Goal: Task Accomplishment & Management: Manage account settings

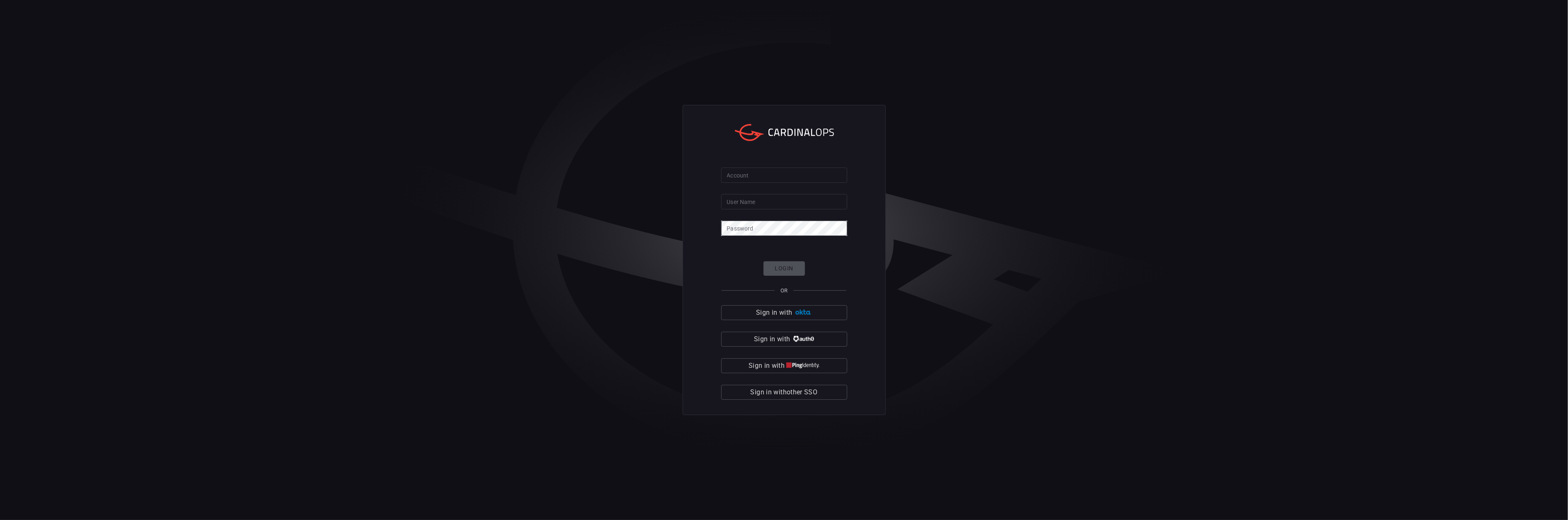
type input "[PERSON_NAME].[PERSON_NAME]"
click at [772, 175] on input "Account" at bounding box center [784, 175] width 126 height 15
type input "avalara"
click button "Login" at bounding box center [784, 269] width 42 height 15
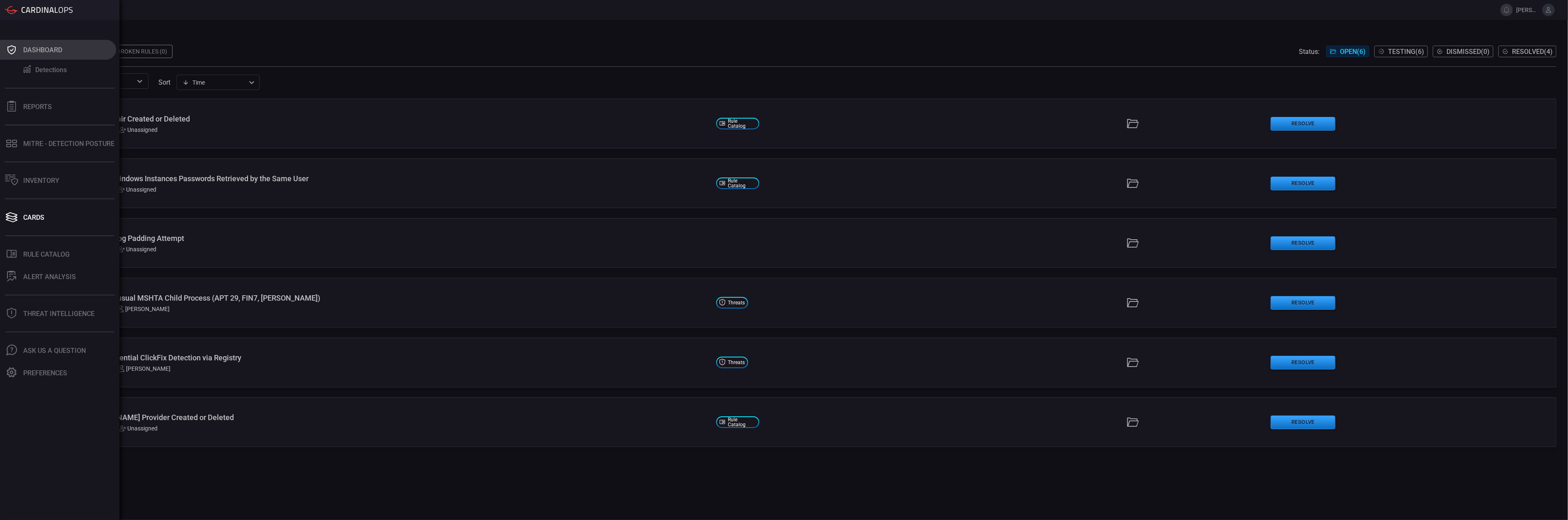
click at [12, 51] on icon at bounding box center [11, 49] width 14 height 12
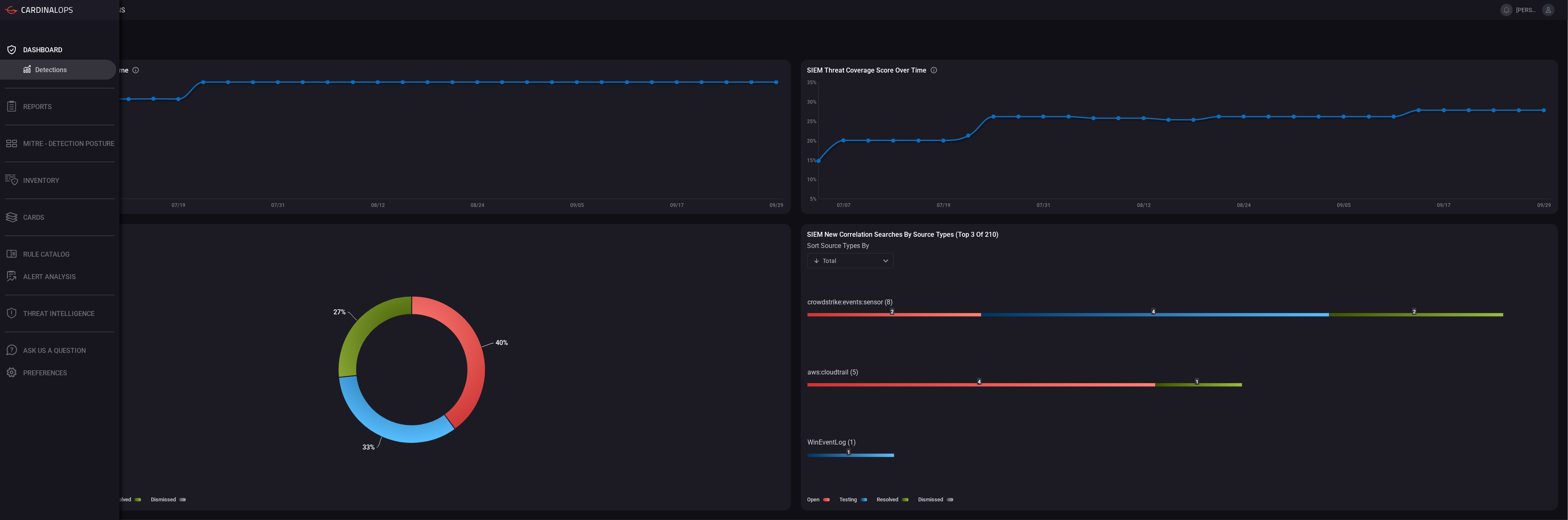
click at [55, 154] on div "Dashboard Detections Reports MITRE - Detection Posture Inventory Cards .st0_rul…" at bounding box center [59, 270] width 119 height 500
click at [58, 148] on button "MITRE - Detection Posture" at bounding box center [57, 144] width 116 height 20
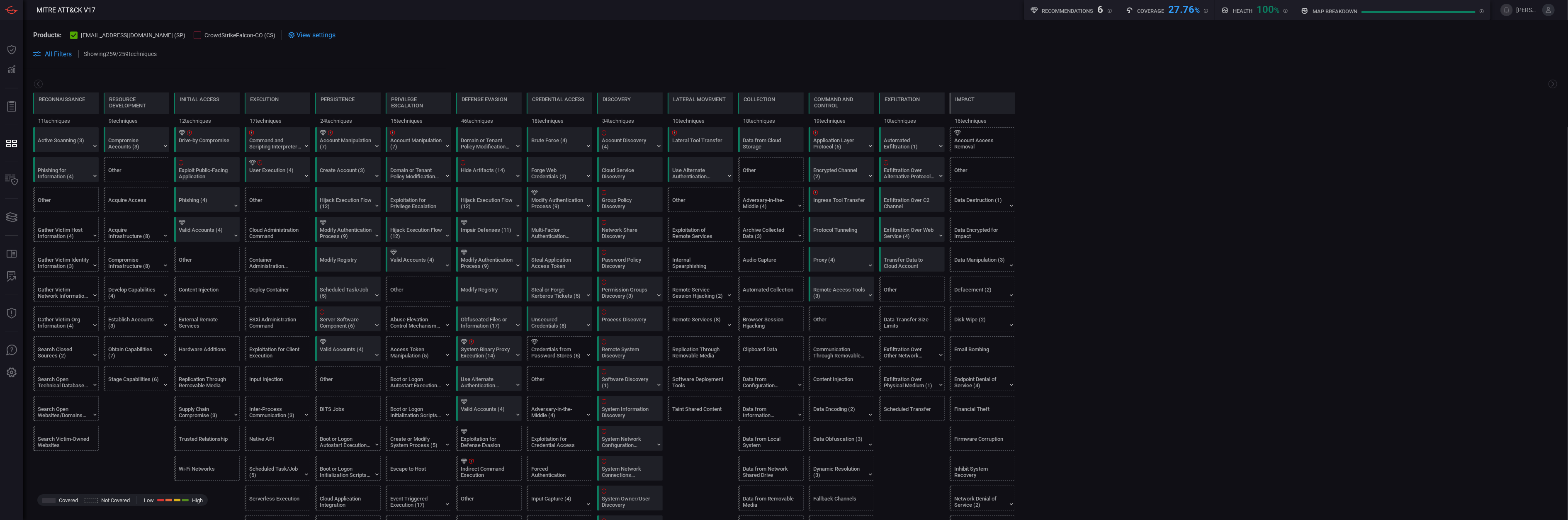
click at [194, 35] on div at bounding box center [198, 36] width 7 height 7
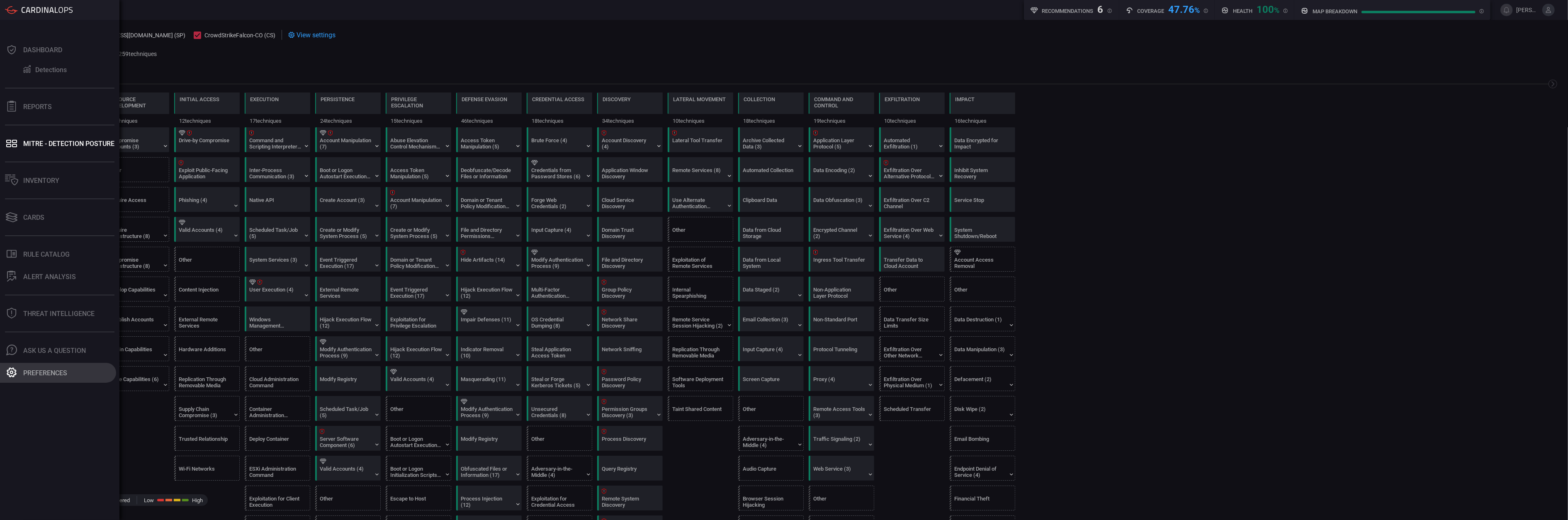
click at [46, 370] on div "Preferences" at bounding box center [45, 372] width 44 height 8
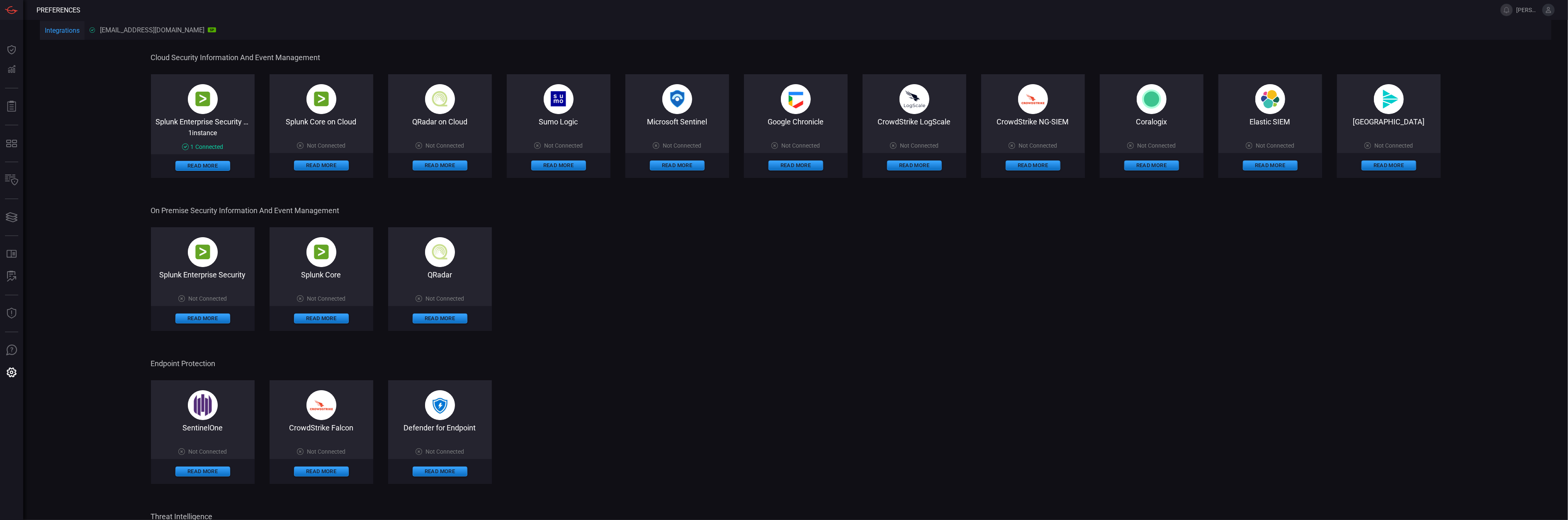
click at [1548, 13] on icon at bounding box center [1548, 10] width 5 height 5
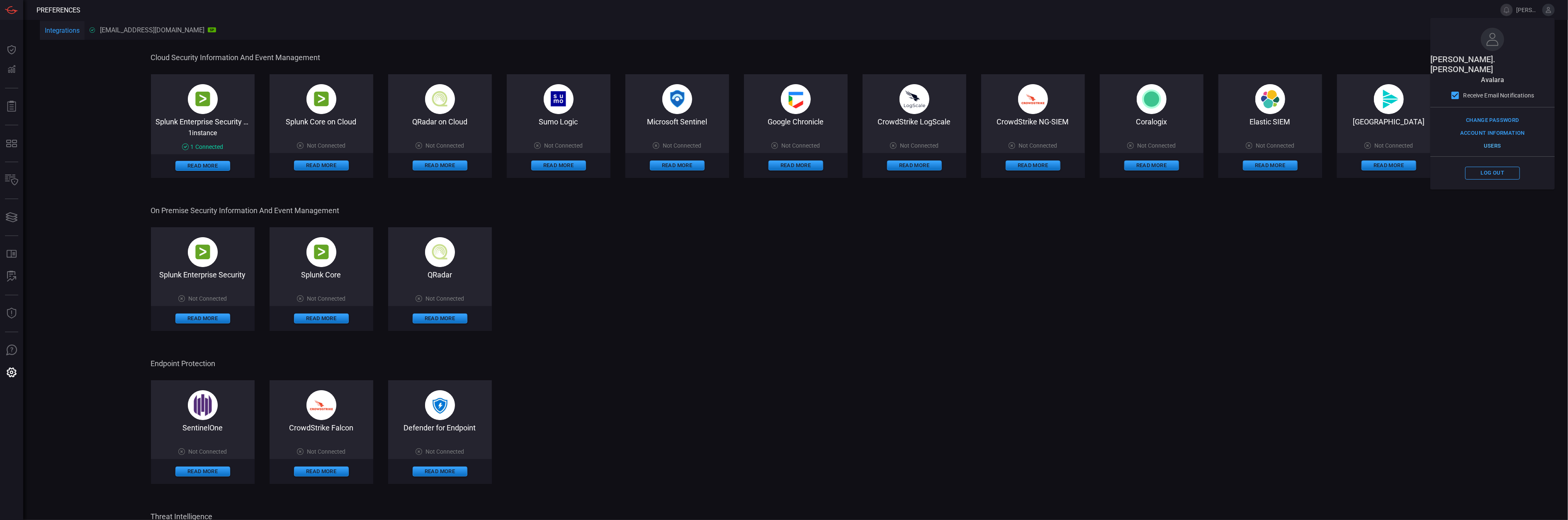
click at [1496, 140] on button "Users" at bounding box center [1492, 146] width 55 height 13
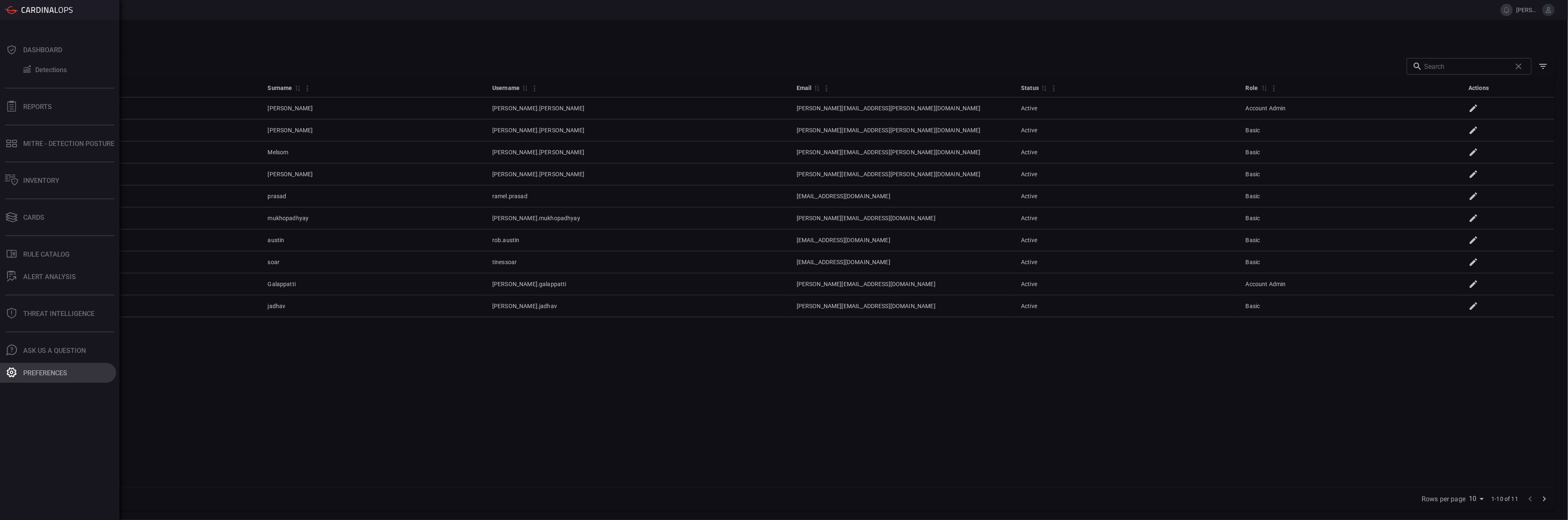
click at [14, 372] on icon at bounding box center [12, 372] width 11 height 11
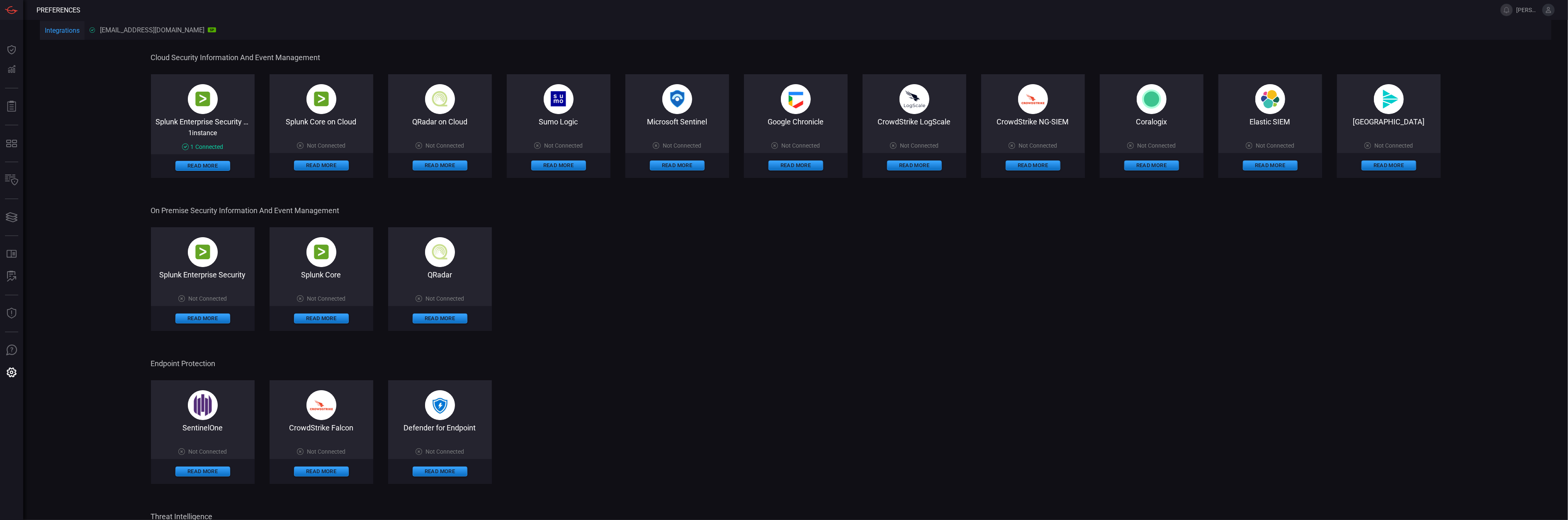
click at [75, 32] on button "Integrations" at bounding box center [62, 31] width 45 height 20
click at [1526, 11] on span "[PERSON_NAME].[PERSON_NAME]" at bounding box center [1527, 9] width 23 height 6
click at [1517, 11] on span "[PERSON_NAME].[PERSON_NAME]" at bounding box center [1527, 9] width 23 height 6
drag, startPoint x: 767, startPoint y: 326, endPoint x: 1012, endPoint y: 217, distance: 268.2
click at [767, 326] on div "Splunk Enterprise Security Not Connected Read More Splunk Core Not Connected Re…" at bounding box center [796, 280] width 1289 height 104
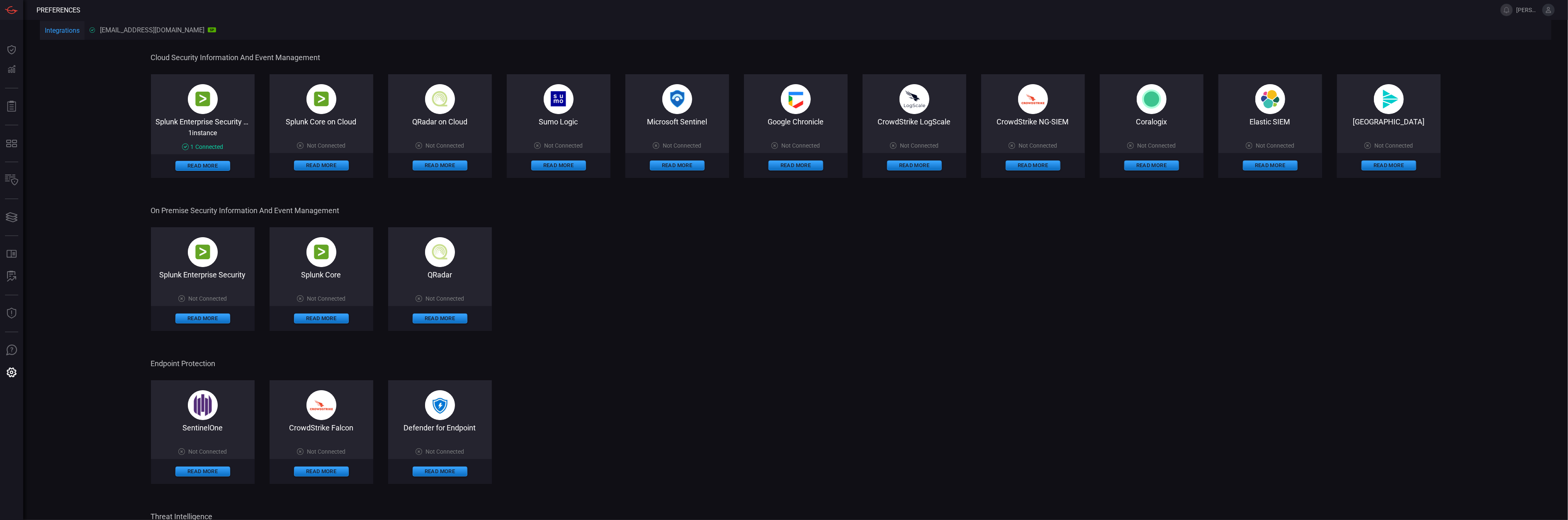
click at [1550, 8] on icon at bounding box center [1548, 10] width 7 height 7
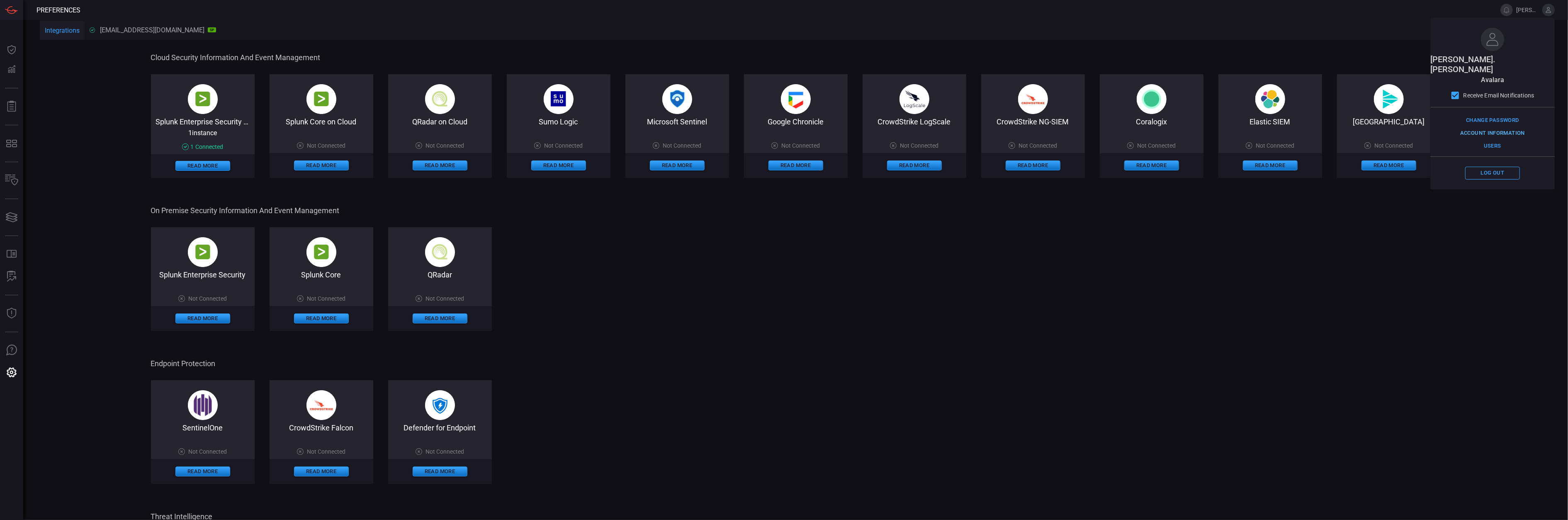
click at [1509, 127] on button "Account Information" at bounding box center [1492, 133] width 69 height 13
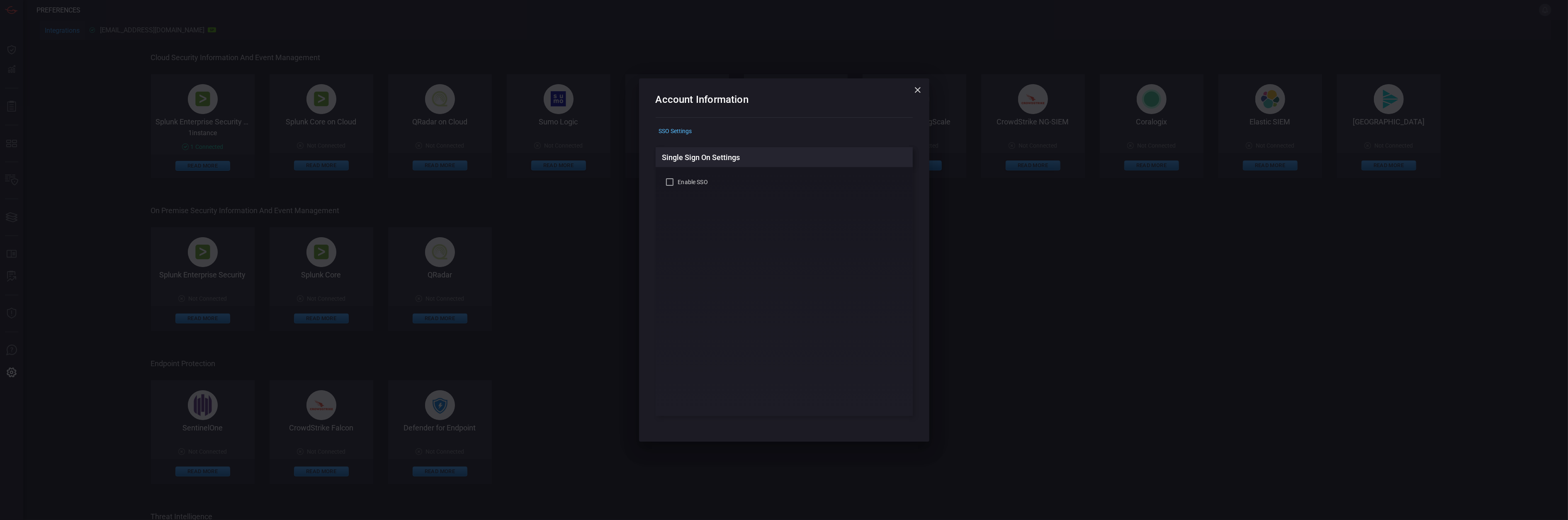
click at [674, 186] on input "Enable SSO" at bounding box center [669, 181] width 10 height 10
checkbox input "true"
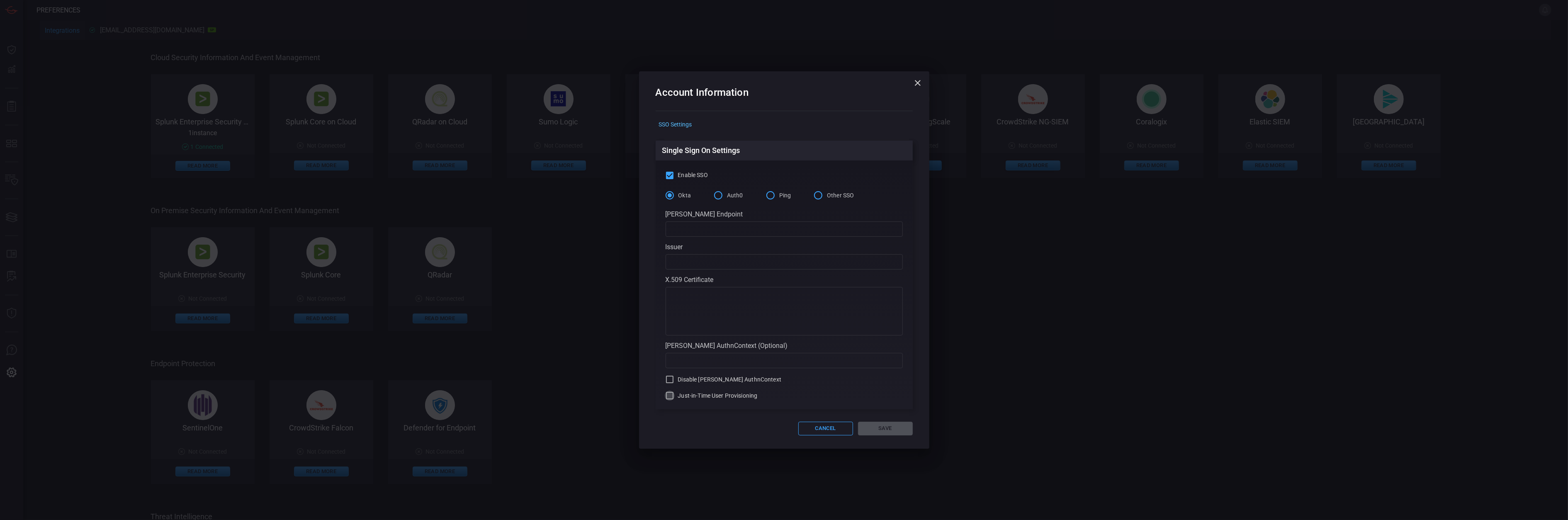
click at [665, 397] on input "Just-in-Time User Provisioning" at bounding box center [669, 395] width 10 height 10
checkbox input "false"
click at [1132, 307] on div "Account Information SSO Settings Single Sign On Settings Enable SSO Okta Auth0 …" at bounding box center [784, 260] width 1568 height 520
click at [675, 126] on div "SSO Settings" at bounding box center [784, 124] width 257 height 13
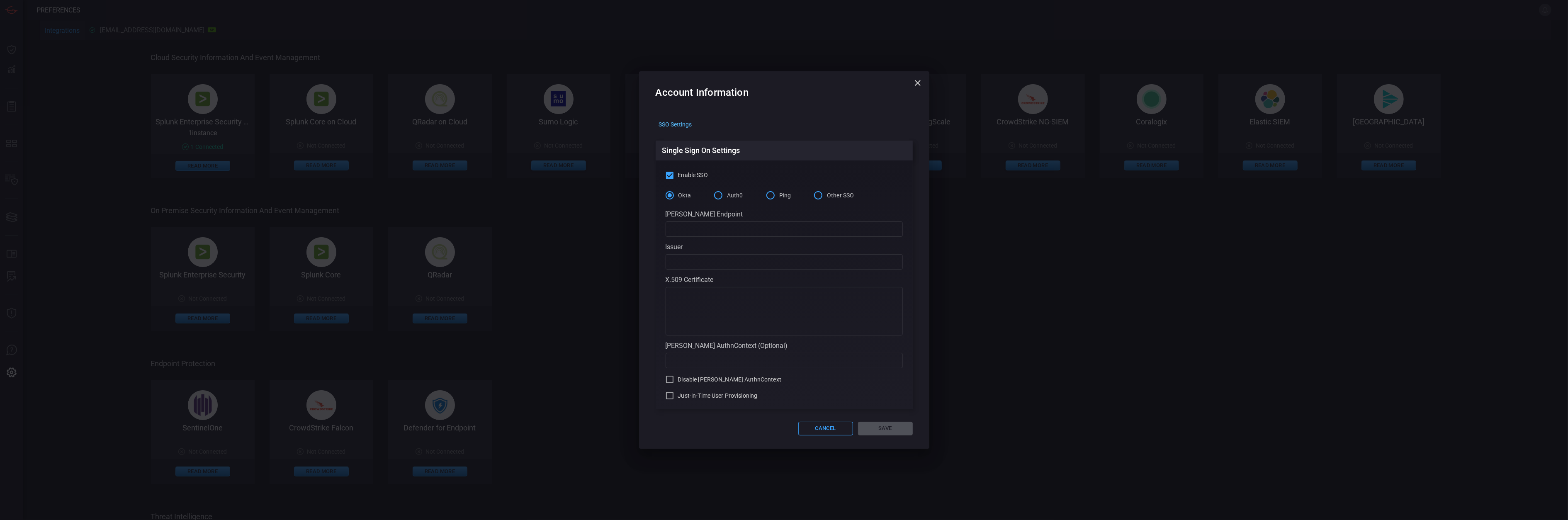
drag, startPoint x: 574, startPoint y: 324, endPoint x: 515, endPoint y: 306, distance: 61.7
click at [574, 324] on div "Account Information SSO Settings Single Sign On Settings Enable SSO Okta Auth0 …" at bounding box center [784, 260] width 1568 height 520
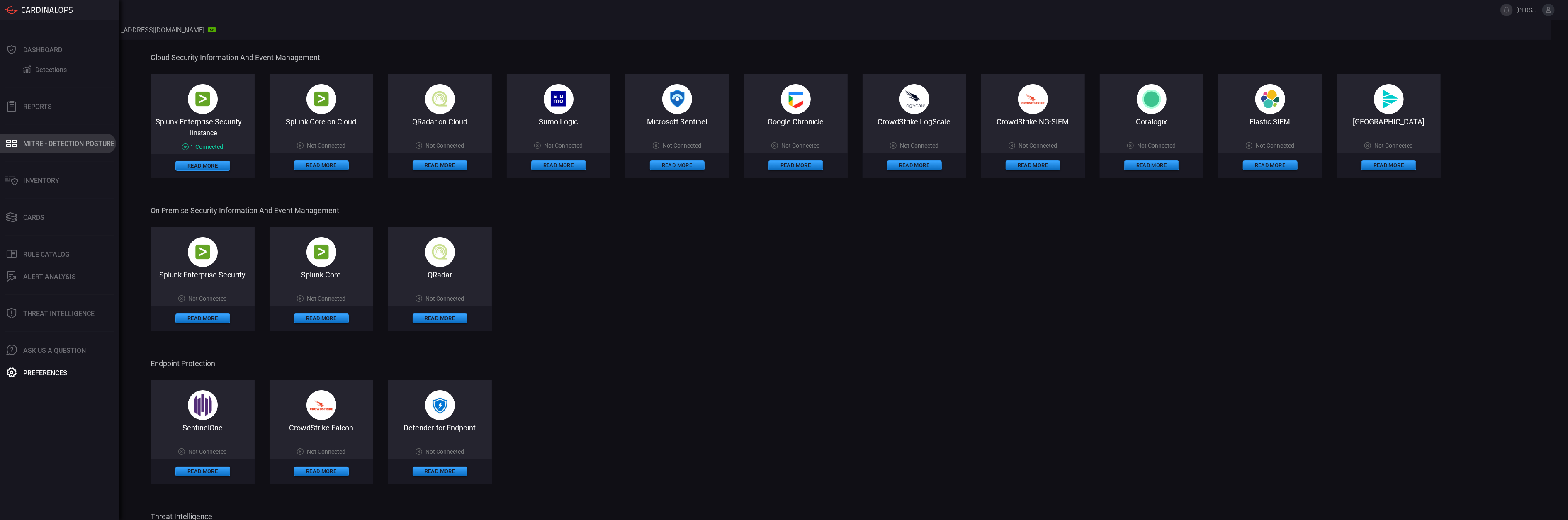
click at [20, 148] on button "MITRE - Detection Posture" at bounding box center [57, 144] width 116 height 20
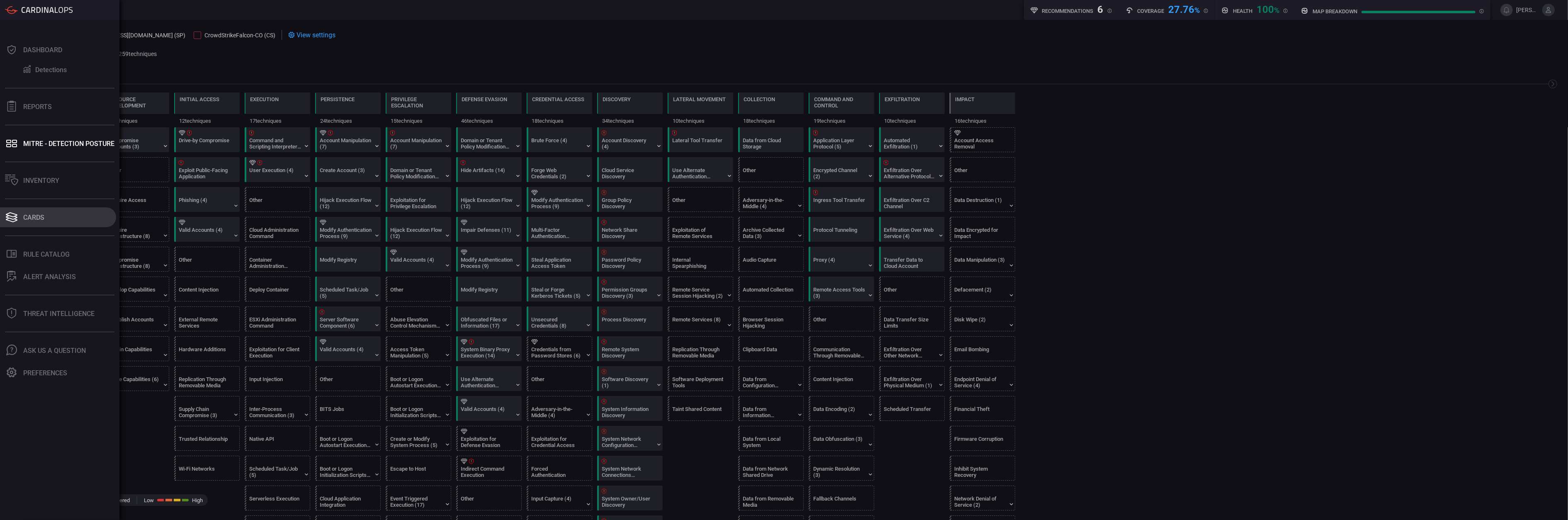
click at [15, 224] on button "Cards" at bounding box center [57, 218] width 116 height 20
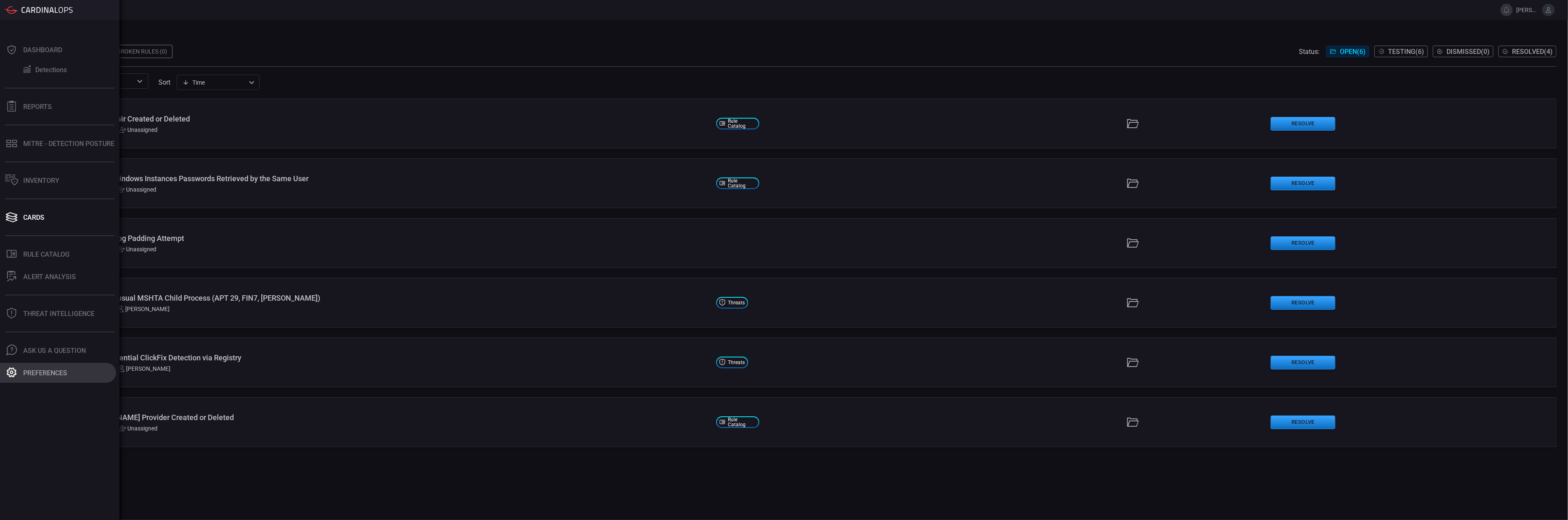
click at [59, 364] on button "Preferences" at bounding box center [57, 372] width 116 height 20
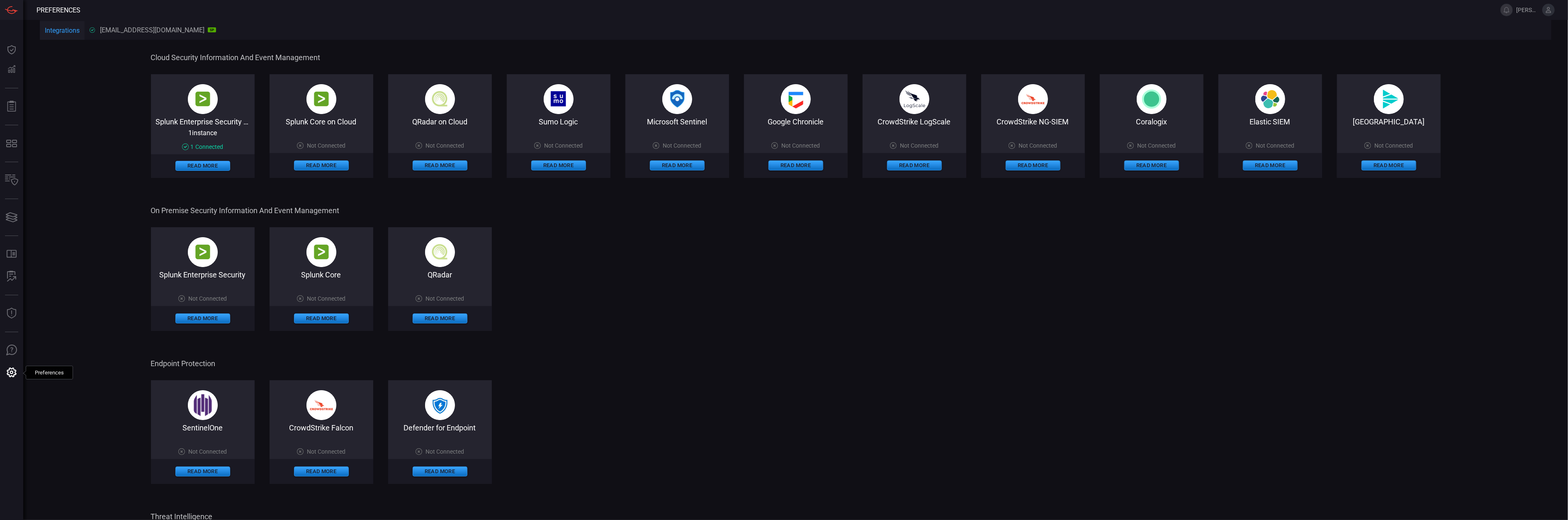
click at [1546, 9] on icon at bounding box center [1548, 10] width 7 height 7
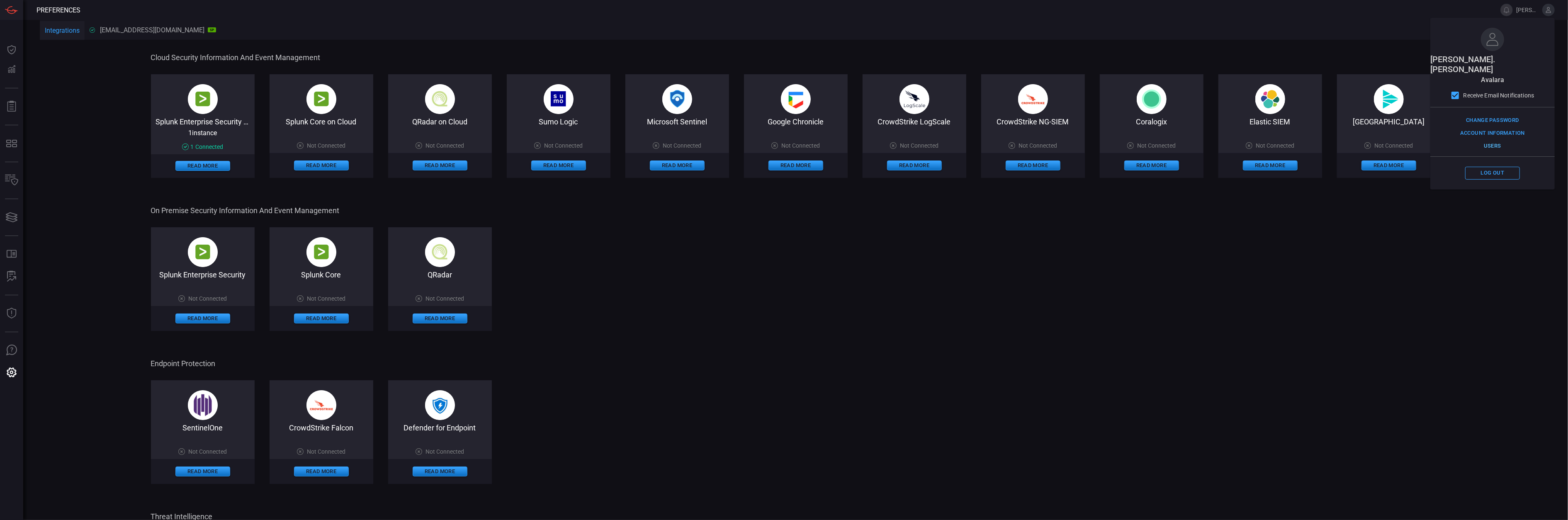
click at [1493, 139] on button "Users" at bounding box center [1492, 146] width 55 height 13
